Goal: Information Seeking & Learning: Check status

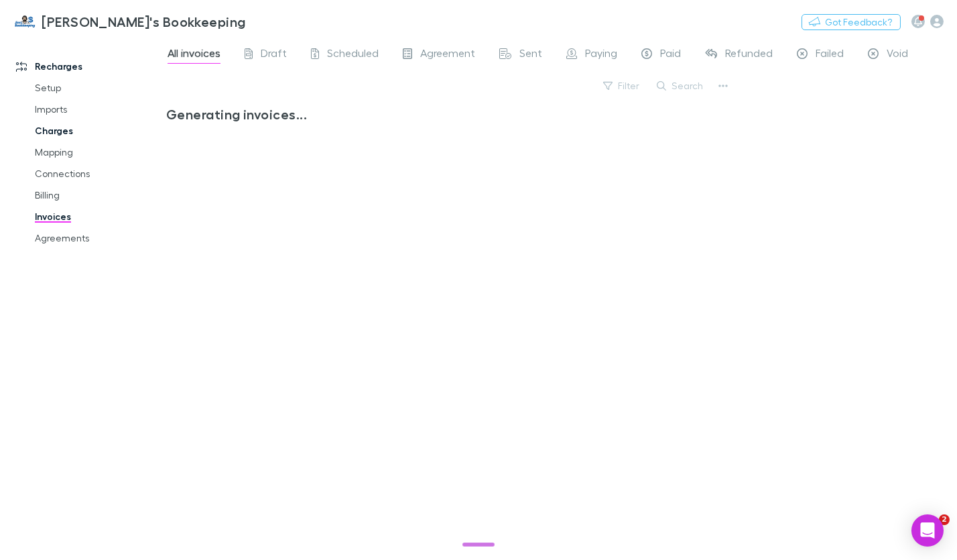
click at [58, 137] on link "Charges" at bounding box center [97, 130] width 152 height 21
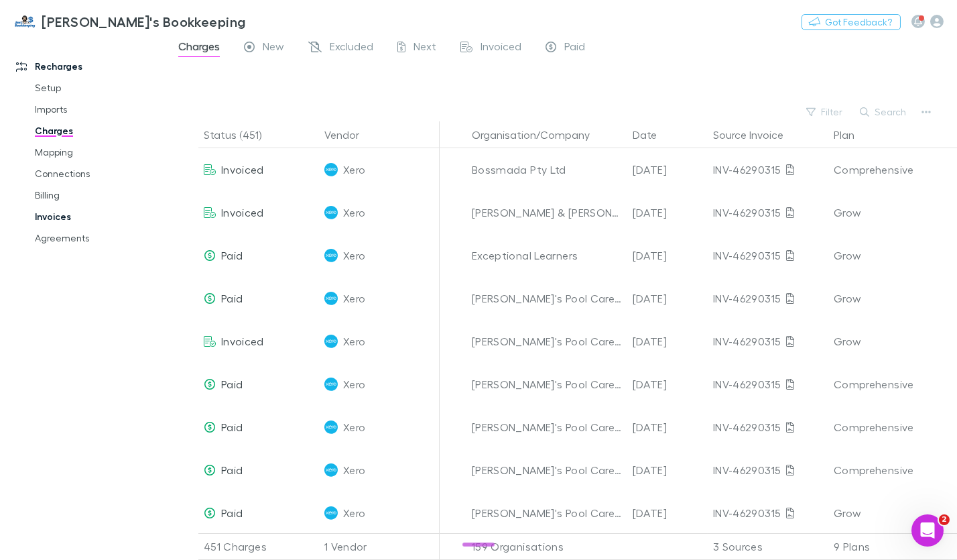
click at [53, 216] on link "Invoices" at bounding box center [97, 216] width 152 height 21
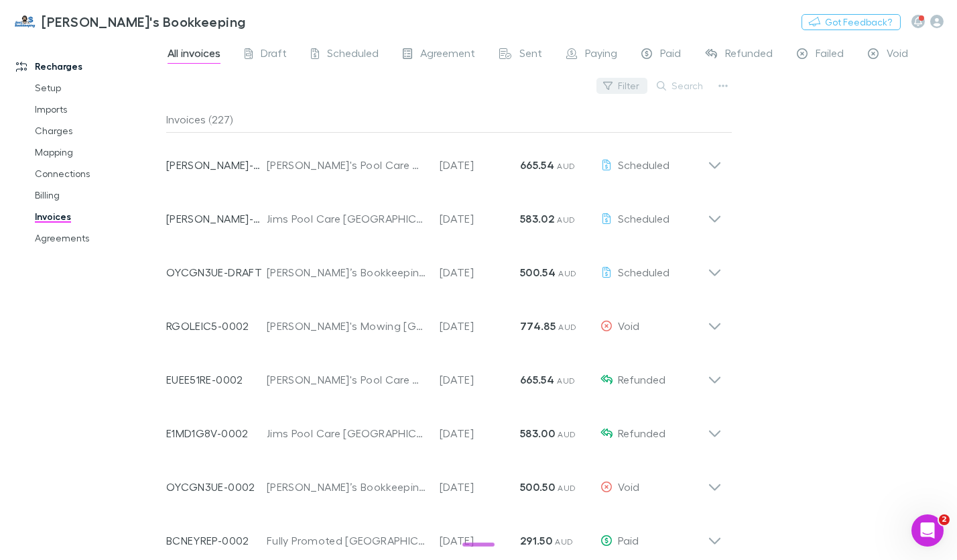
click at [631, 87] on button "Filter" at bounding box center [622, 86] width 51 height 16
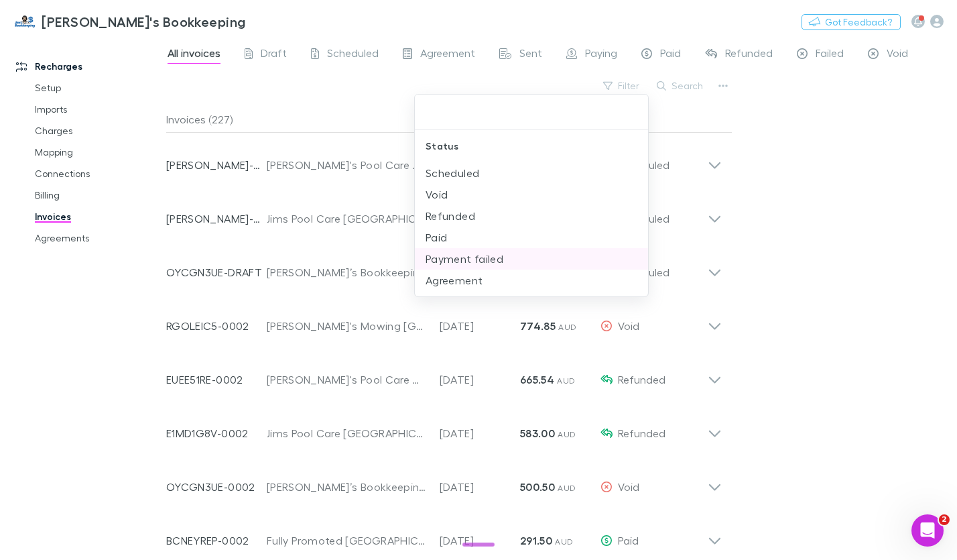
click at [493, 258] on li "Payment failed" at bounding box center [531, 258] width 233 height 21
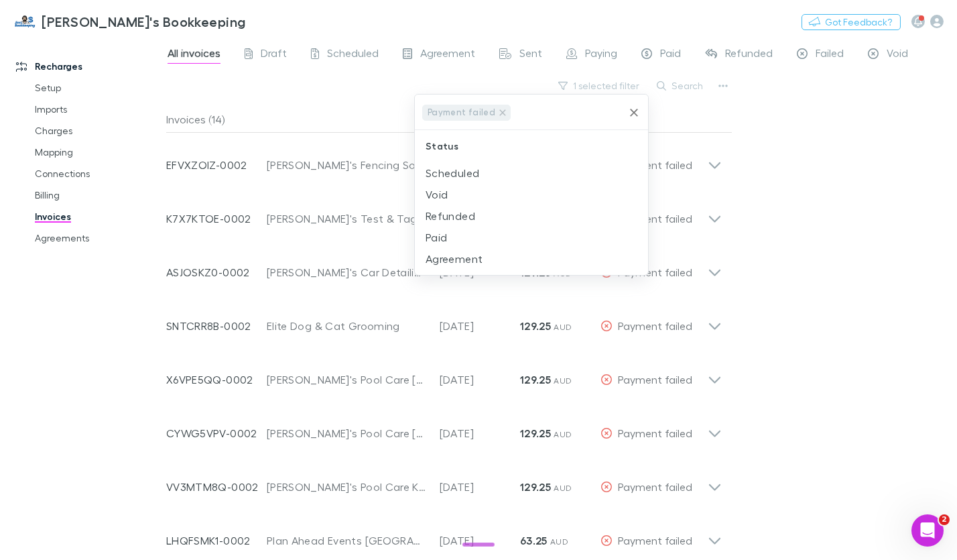
click at [756, 221] on div at bounding box center [478, 280] width 957 height 560
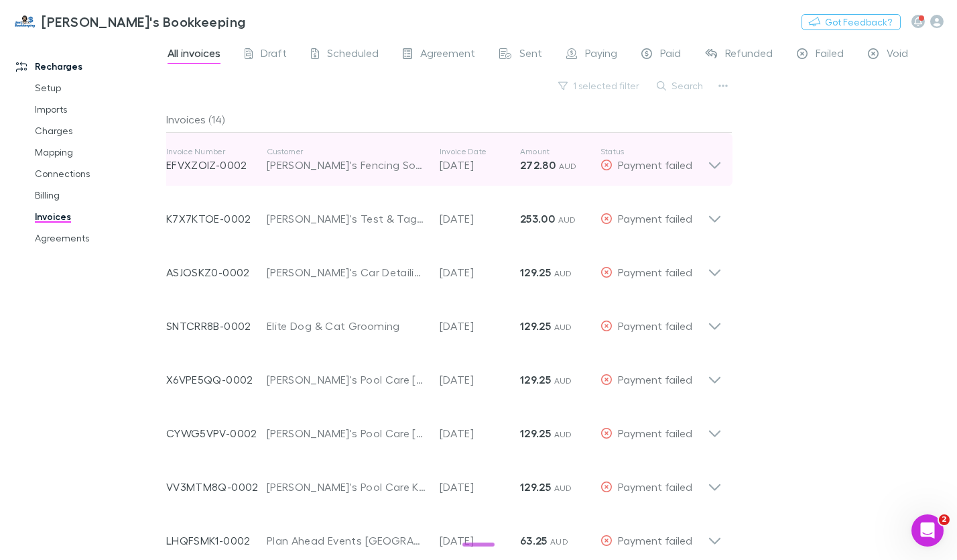
click at [717, 166] on icon at bounding box center [715, 159] width 14 height 27
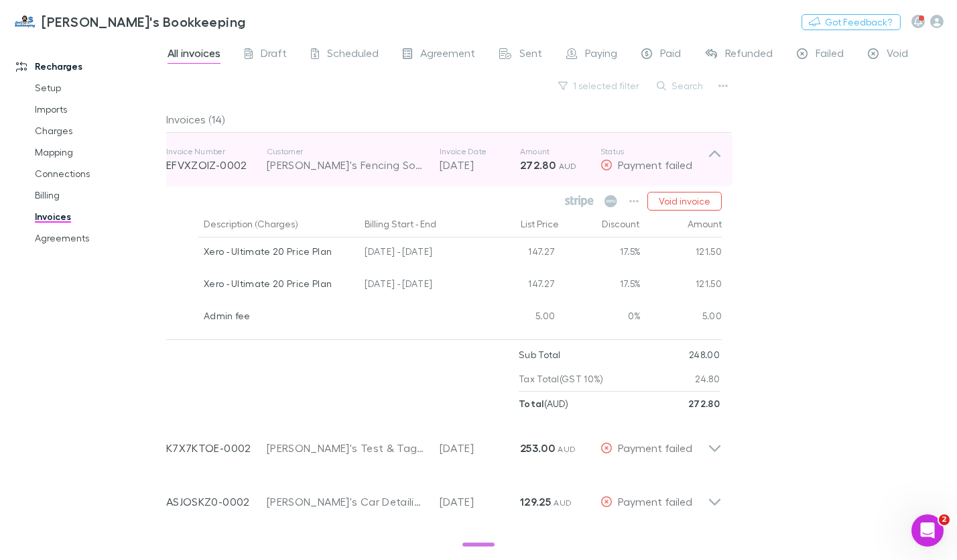
drag, startPoint x: 398, startPoint y: 170, endPoint x: 265, endPoint y: 167, distance: 132.8
click at [275, 174] on div "Invoice Number EFVXZOIZ-0002 Customer Jim's Fencing Somerville Invoice Date 08 …" at bounding box center [437, 159] width 542 height 48
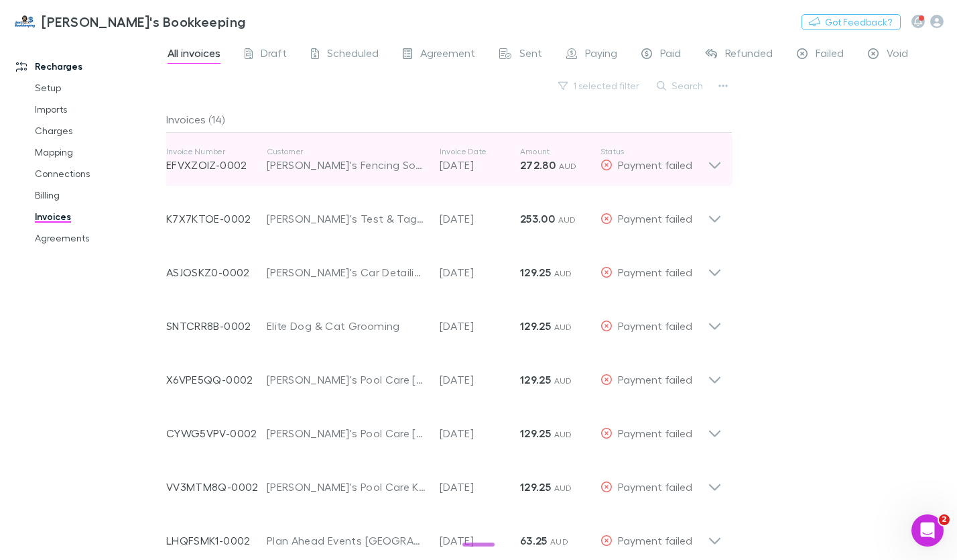
drag, startPoint x: 265, startPoint y: 164, endPoint x: 308, endPoint y: 170, distance: 44.0
click at [308, 170] on div "Invoice Number EFVXZOIZ-0002 Customer Jim's Fencing Somerville Invoice Date 08 …" at bounding box center [437, 159] width 542 height 48
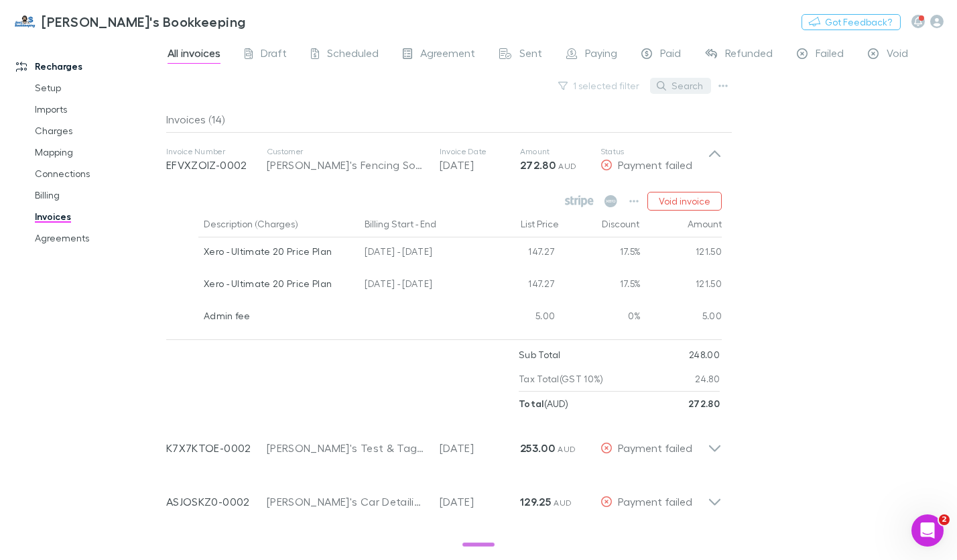
click at [696, 89] on button "Search" at bounding box center [680, 86] width 61 height 16
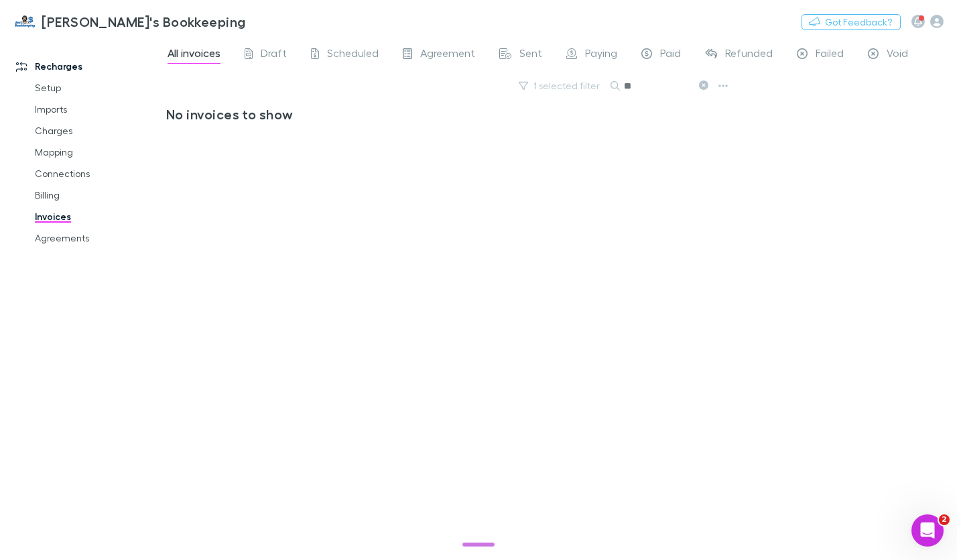
type input "*"
type input "****"
click at [56, 197] on link "Billing" at bounding box center [97, 194] width 152 height 21
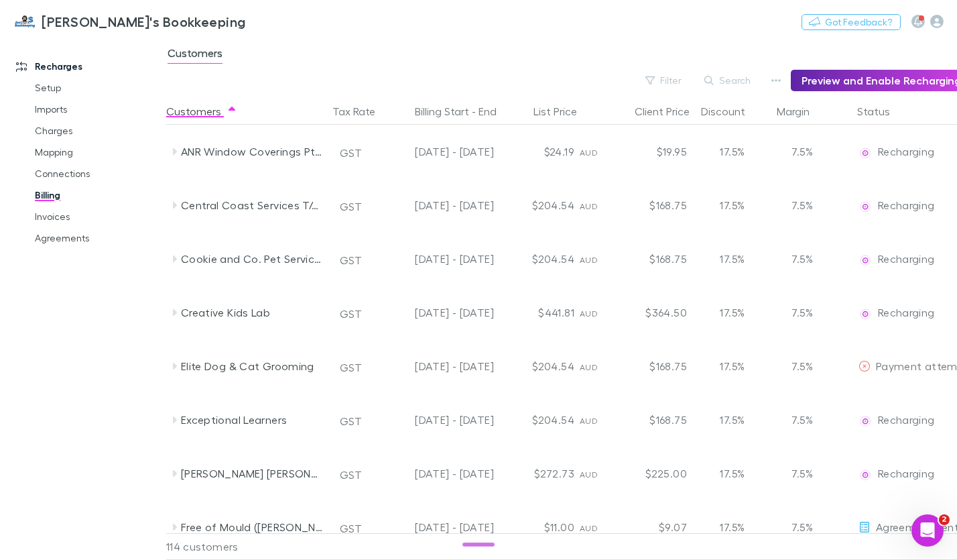
click at [739, 83] on button "Search" at bounding box center [728, 80] width 61 height 16
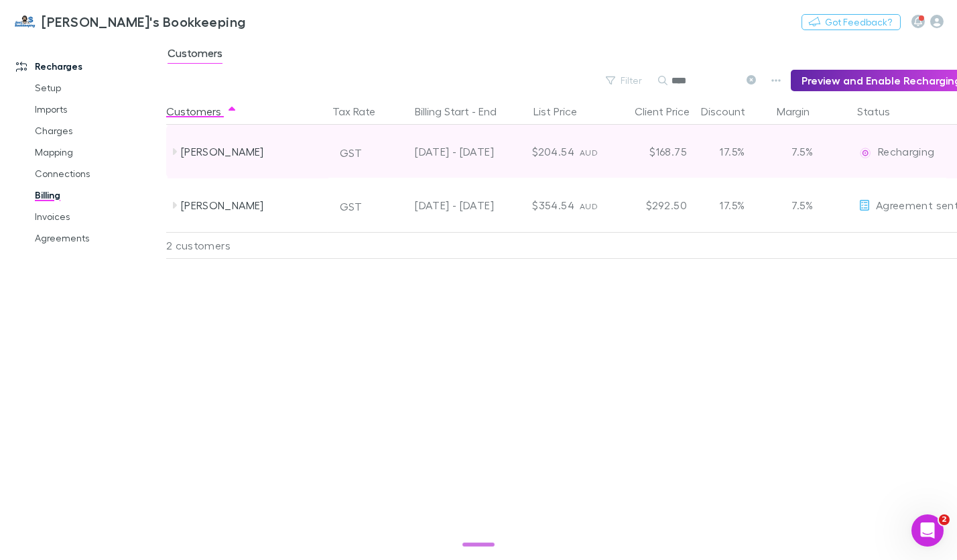
type input "****"
click at [174, 150] on icon at bounding box center [175, 151] width 4 height 7
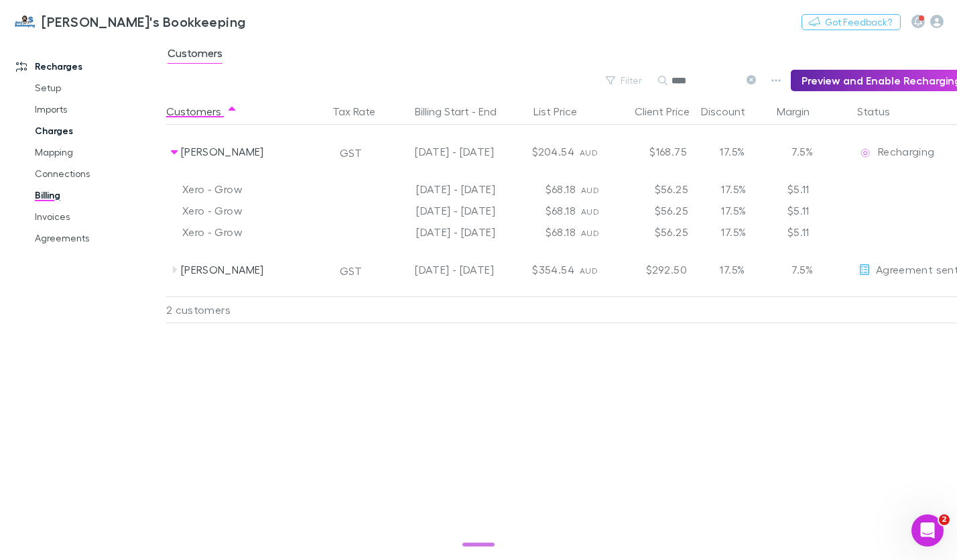
click at [45, 131] on link "Charges" at bounding box center [97, 130] width 152 height 21
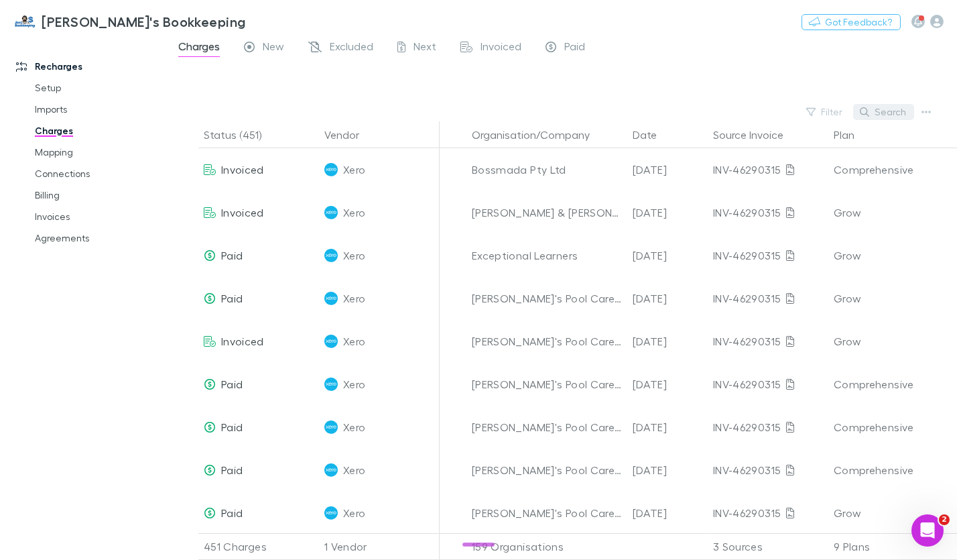
click at [875, 114] on button "Search" at bounding box center [883, 112] width 61 height 16
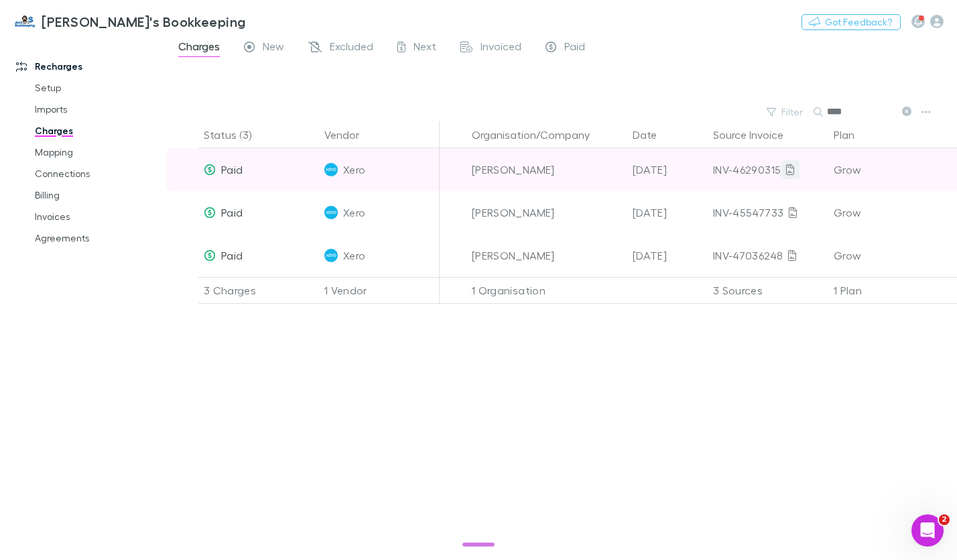
type input "****"
click at [788, 169] on icon at bounding box center [790, 169] width 8 height 11
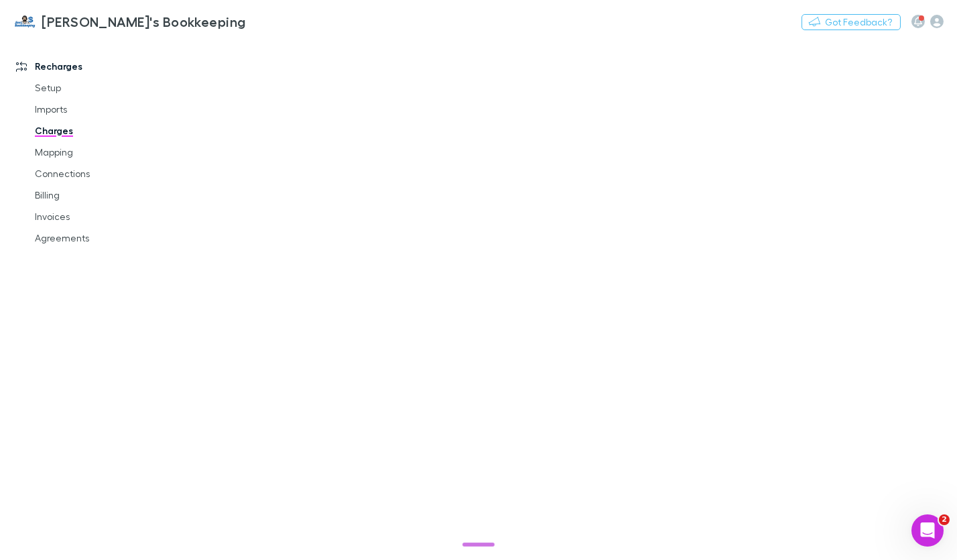
click at [48, 128] on link "Charges" at bounding box center [97, 130] width 152 height 21
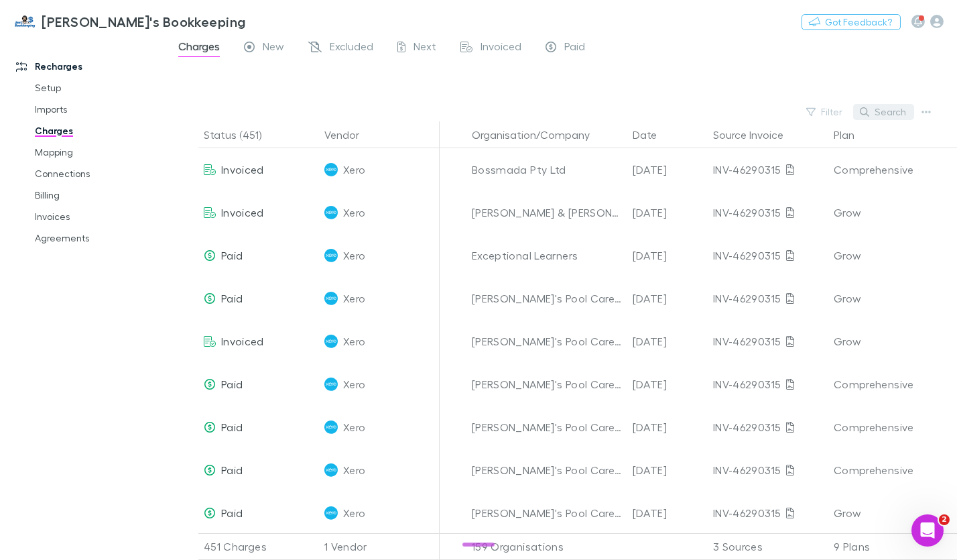
click at [889, 115] on button "Search" at bounding box center [883, 112] width 61 height 16
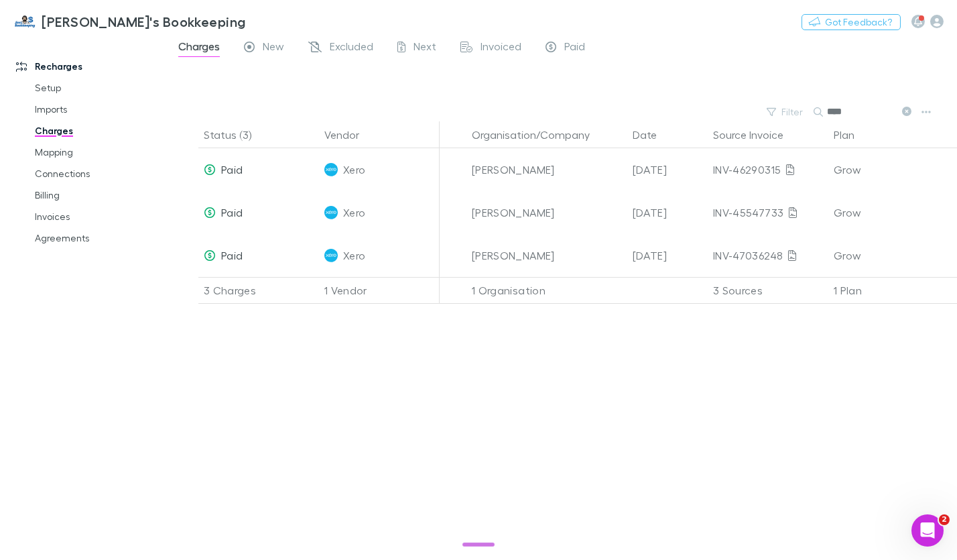
type input "****"
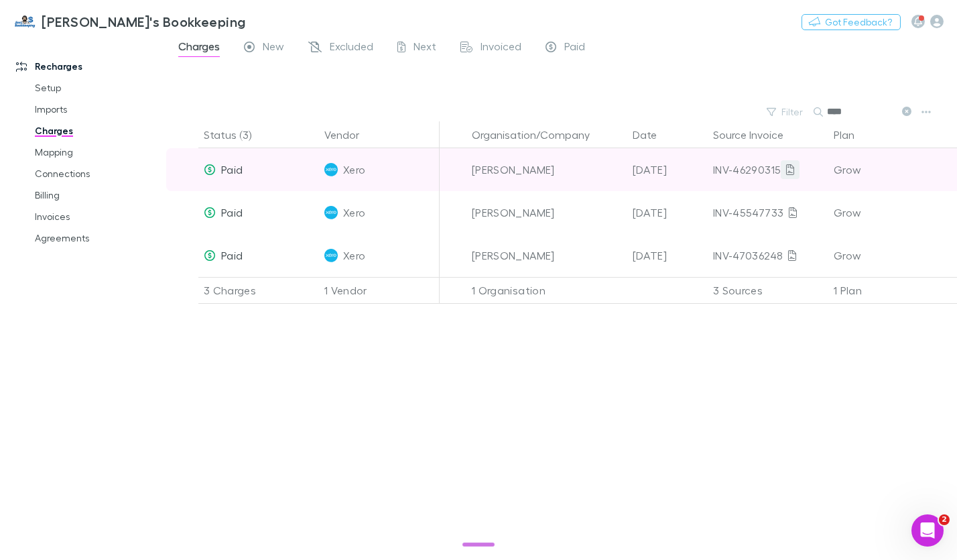
click at [793, 171] on icon at bounding box center [790, 169] width 8 height 11
click at [755, 170] on div "INV-46290315" at bounding box center [768, 169] width 110 height 43
drag, startPoint x: 735, startPoint y: 170, endPoint x: 778, endPoint y: 178, distance: 43.6
click at [778, 178] on div "INV-46290315" at bounding box center [768, 169] width 110 height 43
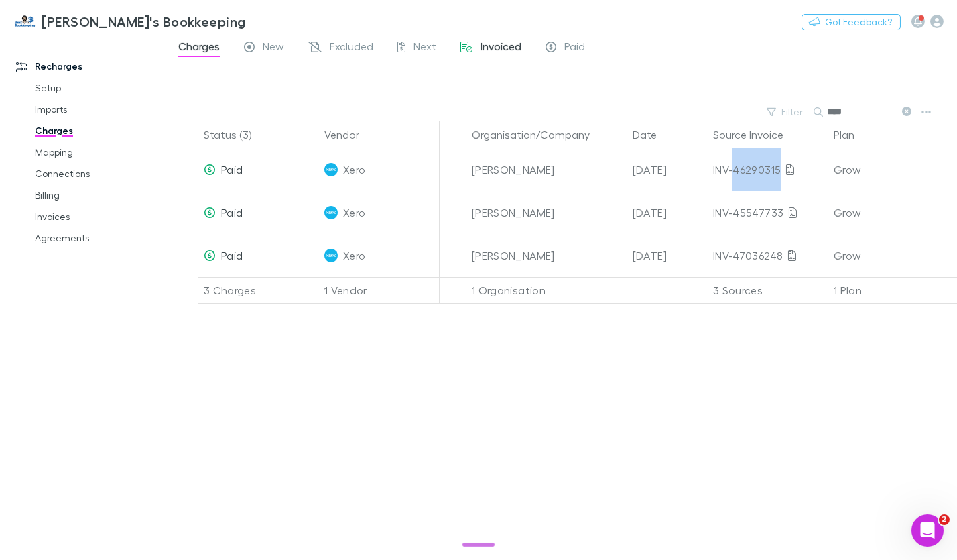
copy div "46290315"
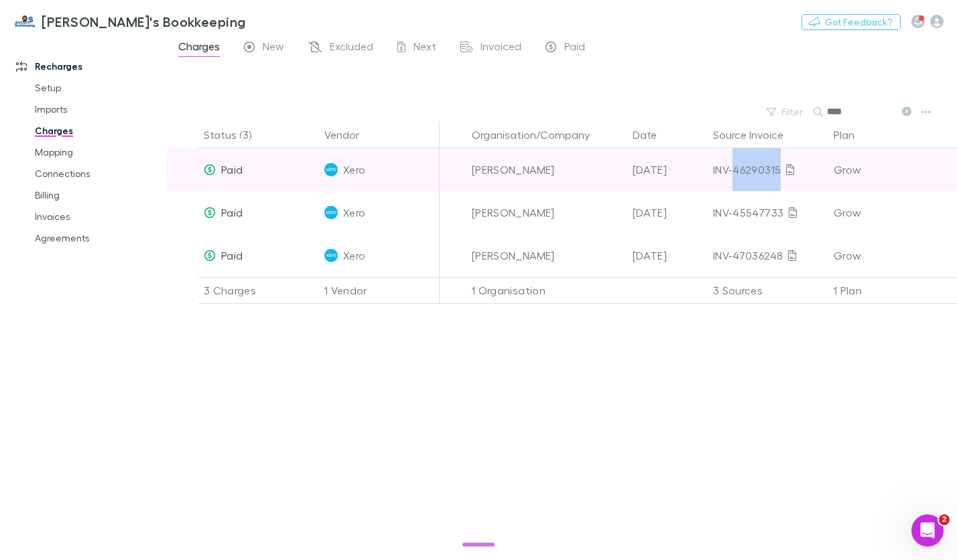
copy div "46290315"
click at [790, 176] on link at bounding box center [790, 169] width 19 height 19
click at [614, 170] on div "Kris Urwin" at bounding box center [547, 169] width 150 height 43
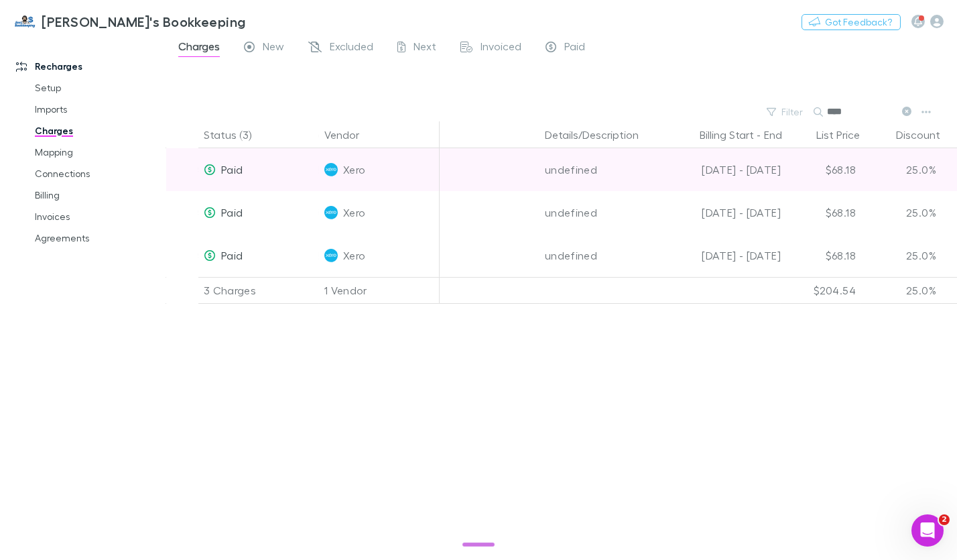
scroll to position [0, 570]
